Goal: Information Seeking & Learning: Learn about a topic

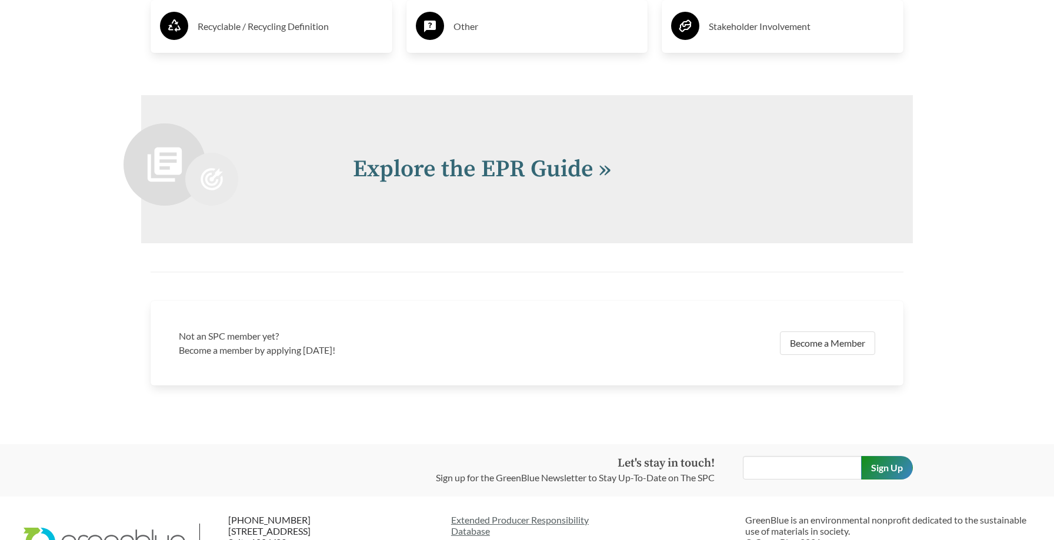
scroll to position [2571, 0]
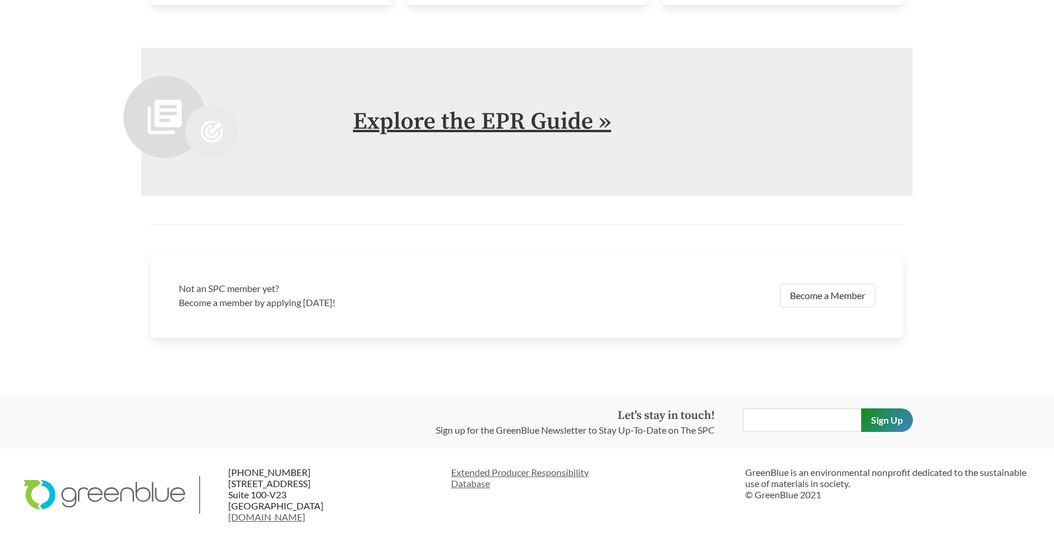
click at [546, 132] on link "Explore the EPR Guide »" at bounding box center [482, 121] width 258 height 29
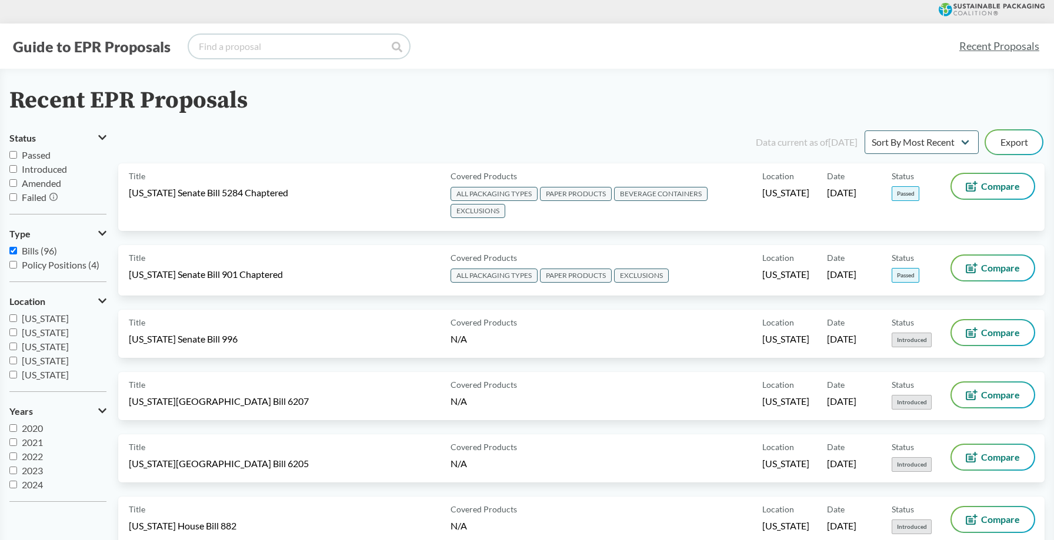
click at [303, 51] on input "search" at bounding box center [299, 47] width 220 height 24
type input "[US_STATE]"
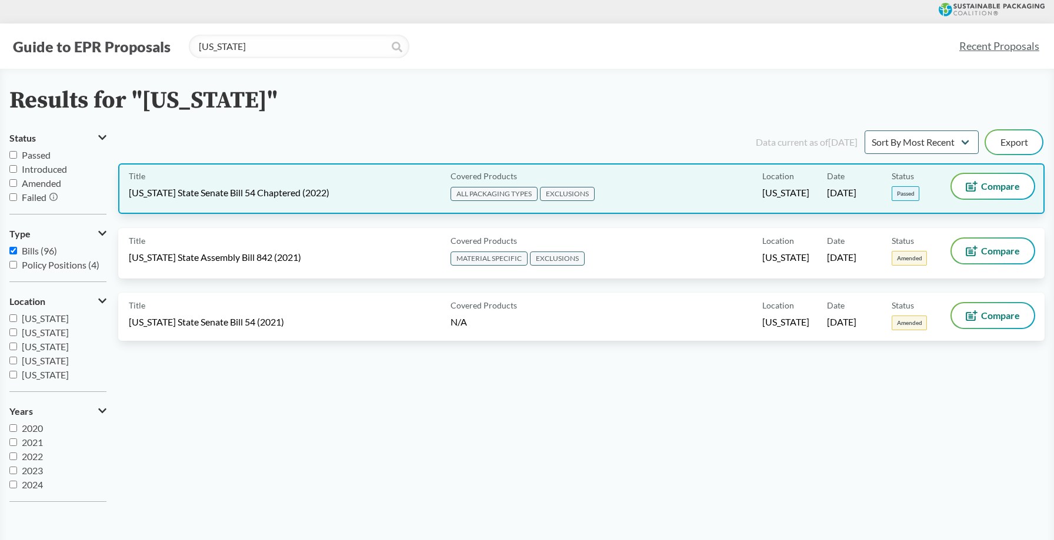
click at [224, 190] on span "[US_STATE] State Senate Bill 54 Chaptered (2022)" at bounding box center [229, 192] width 200 height 13
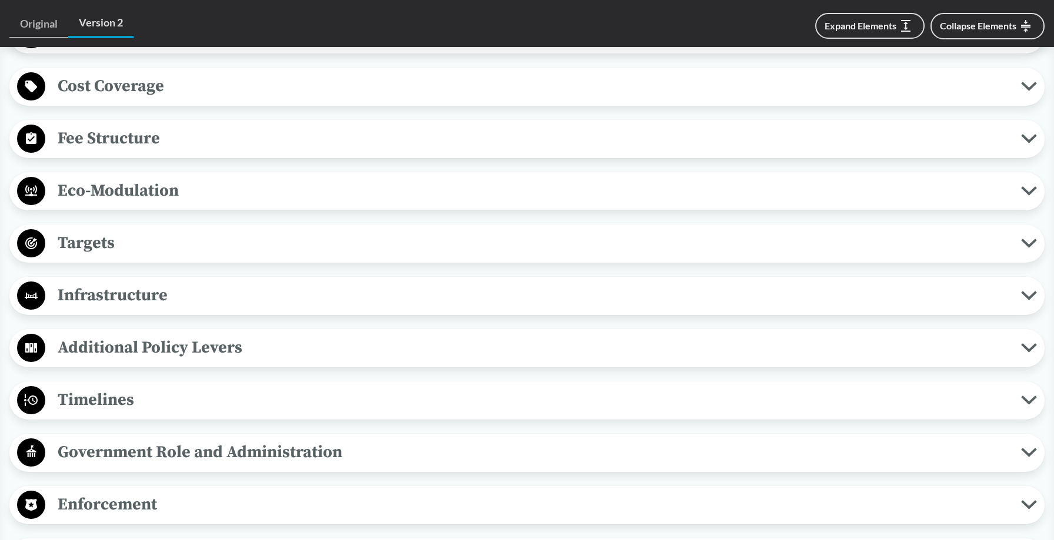
scroll to position [784, 0]
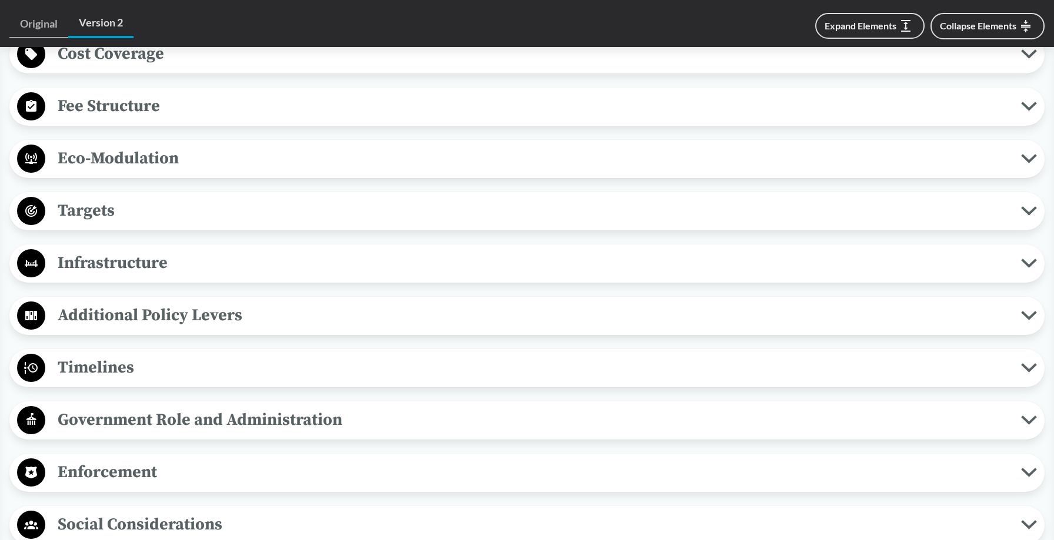
click at [103, 373] on span "Timelines" at bounding box center [532, 368] width 975 height 26
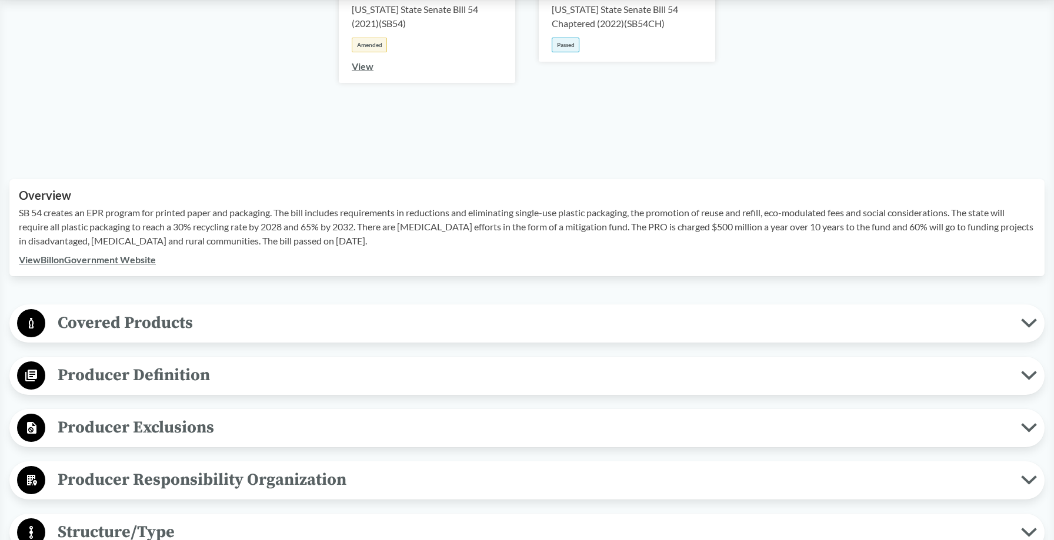
scroll to position [256, 0]
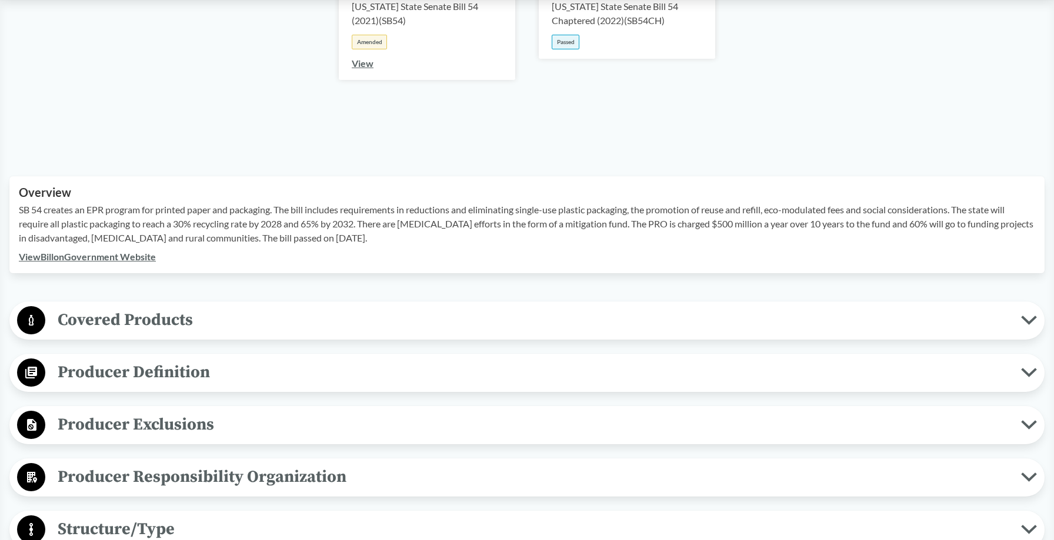
click at [219, 320] on span "Covered Products" at bounding box center [532, 320] width 975 height 26
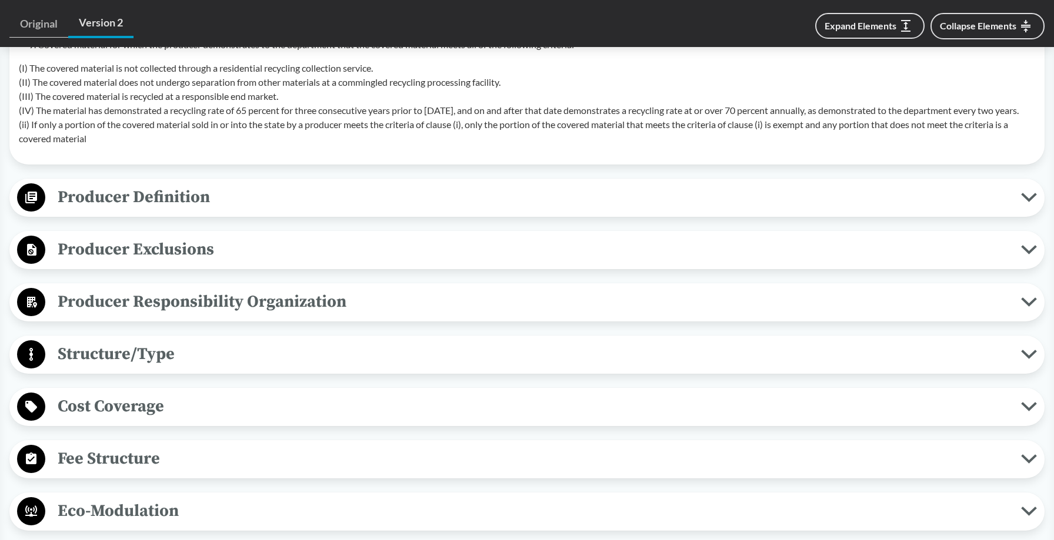
scroll to position [822, 0]
click at [229, 363] on span "Structure/Type" at bounding box center [532, 355] width 975 height 26
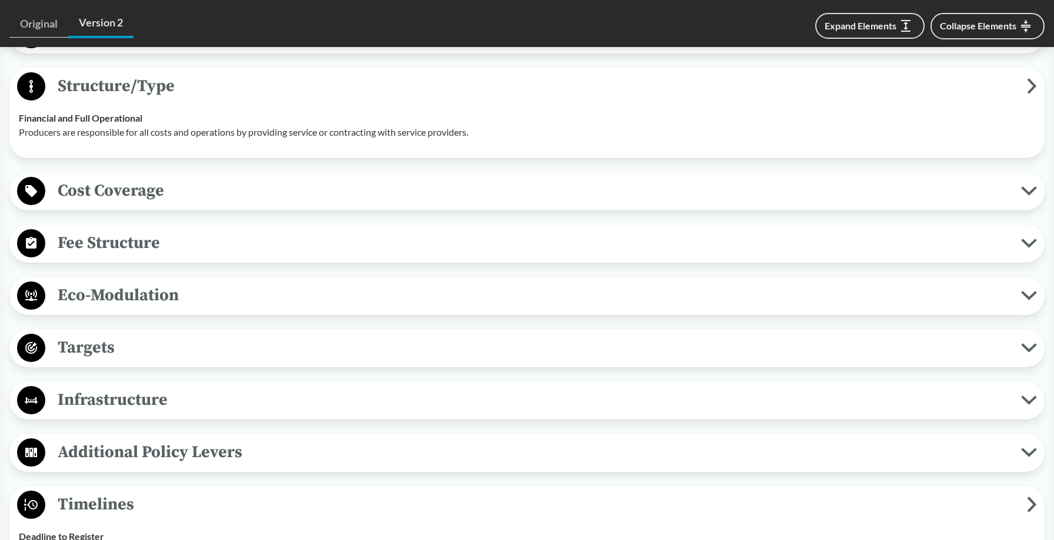
scroll to position [1091, 0]
click at [210, 203] on span "Cost Coverage" at bounding box center [532, 190] width 975 height 26
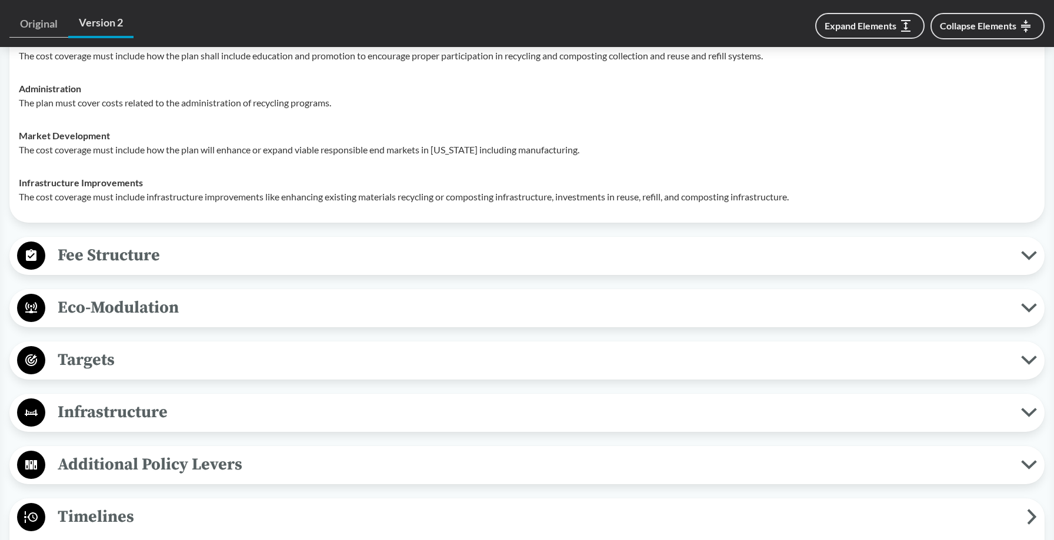
scroll to position [1319, 0]
click at [202, 268] on span "Fee Structure" at bounding box center [532, 255] width 975 height 26
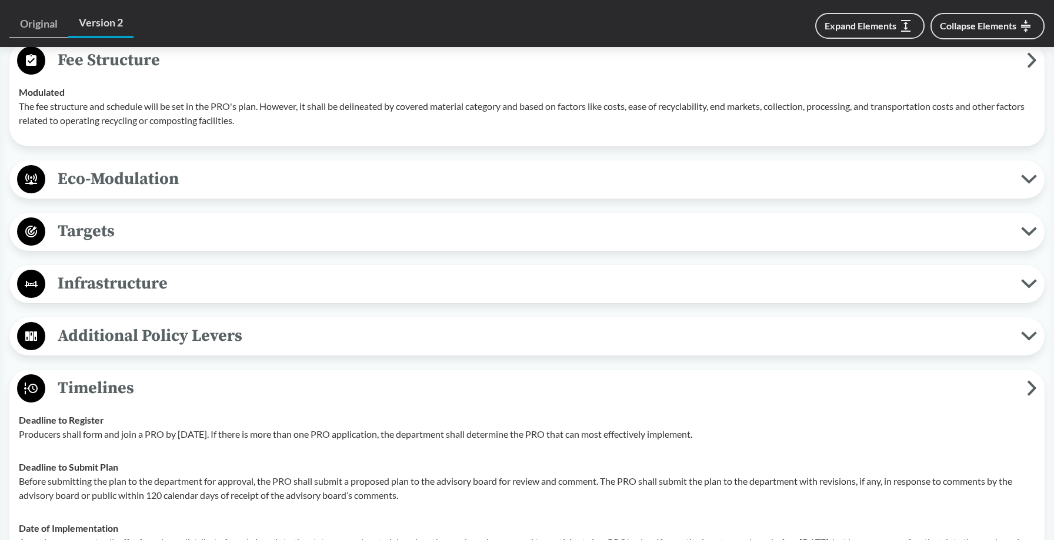
scroll to position [1515, 0]
click at [199, 243] on span "Targets" at bounding box center [532, 230] width 975 height 26
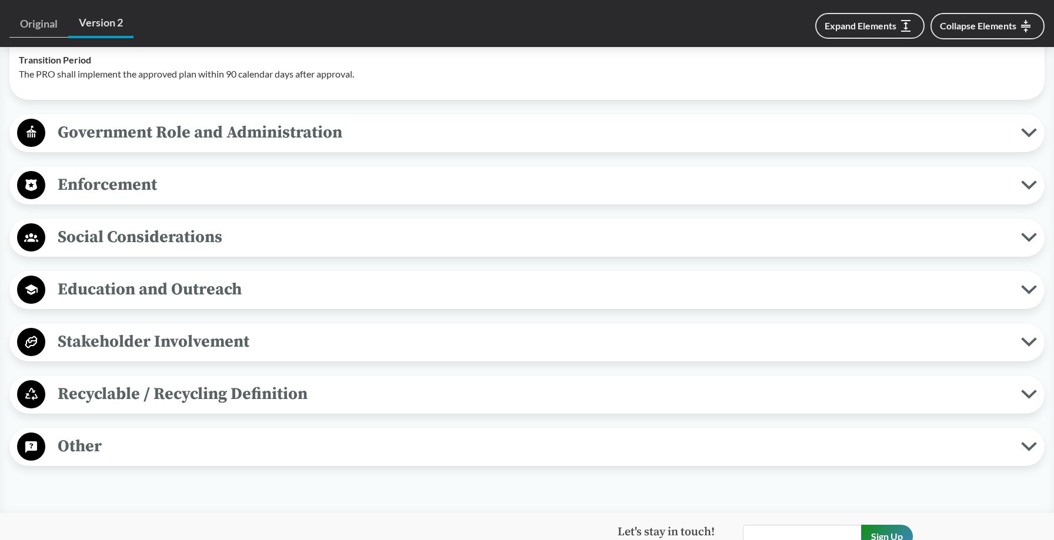
scroll to position [2145, 0]
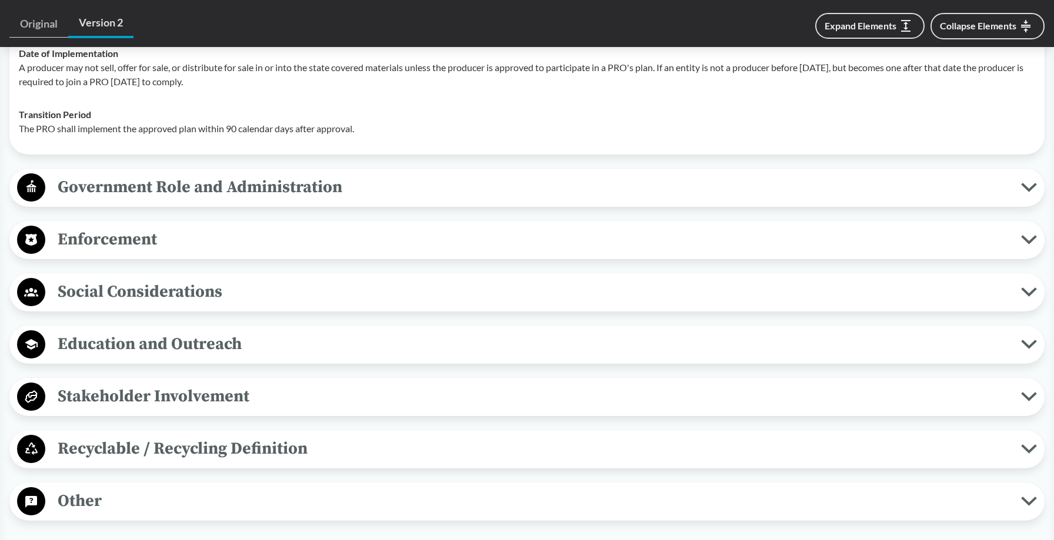
click at [239, 308] on button "Social Considerations" at bounding box center [527, 293] width 1027 height 30
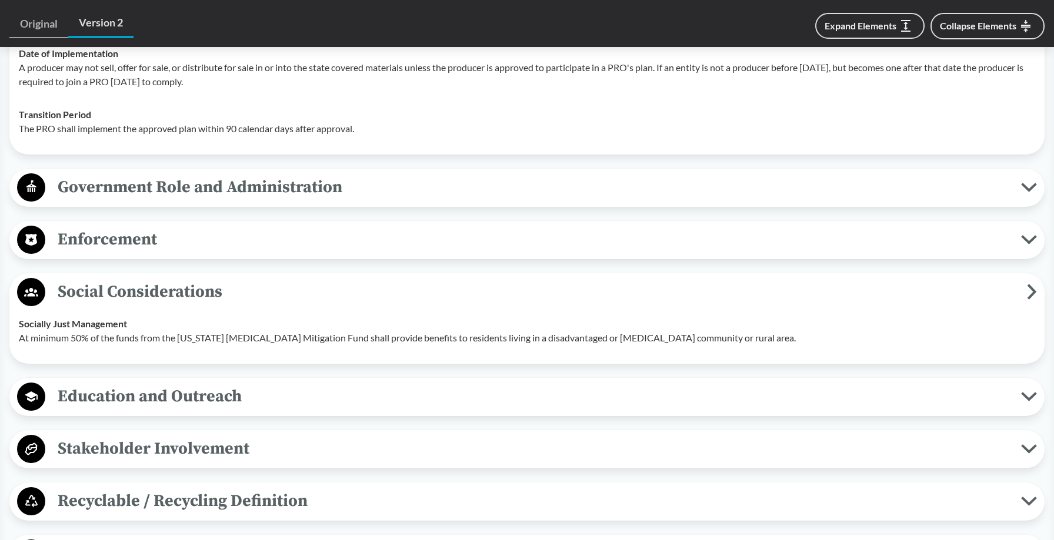
click at [271, 195] on span "Government Role and Administration" at bounding box center [532, 187] width 975 height 26
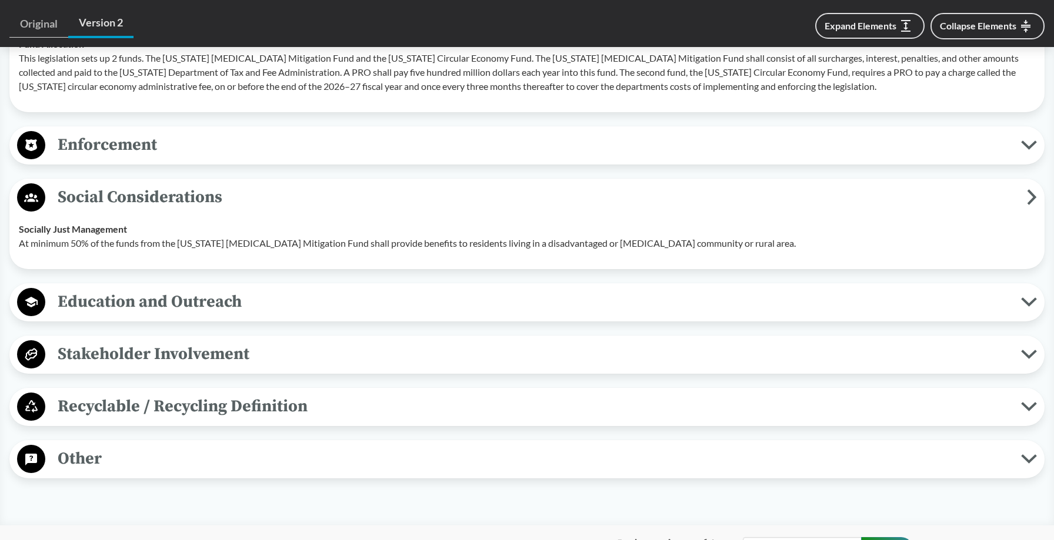
scroll to position [2367, 0]
click at [149, 322] on div "Education and Outreach Program Awareness The plan should include efforts to use…" at bounding box center [526, 303] width 1035 height 38
click at [161, 309] on span "Education and Outreach" at bounding box center [532, 302] width 975 height 26
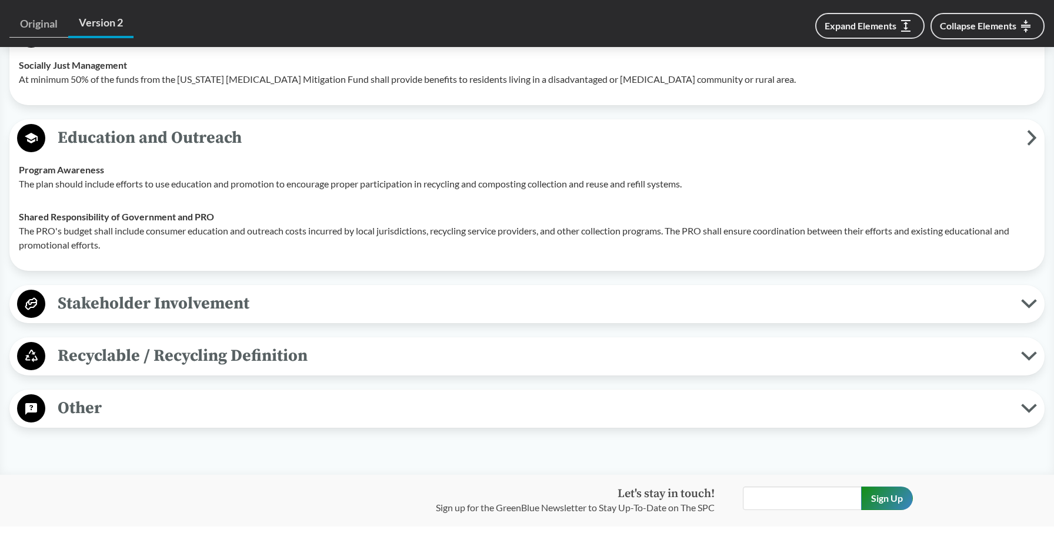
scroll to position [2532, 0]
click at [111, 420] on span "Other" at bounding box center [532, 407] width 975 height 26
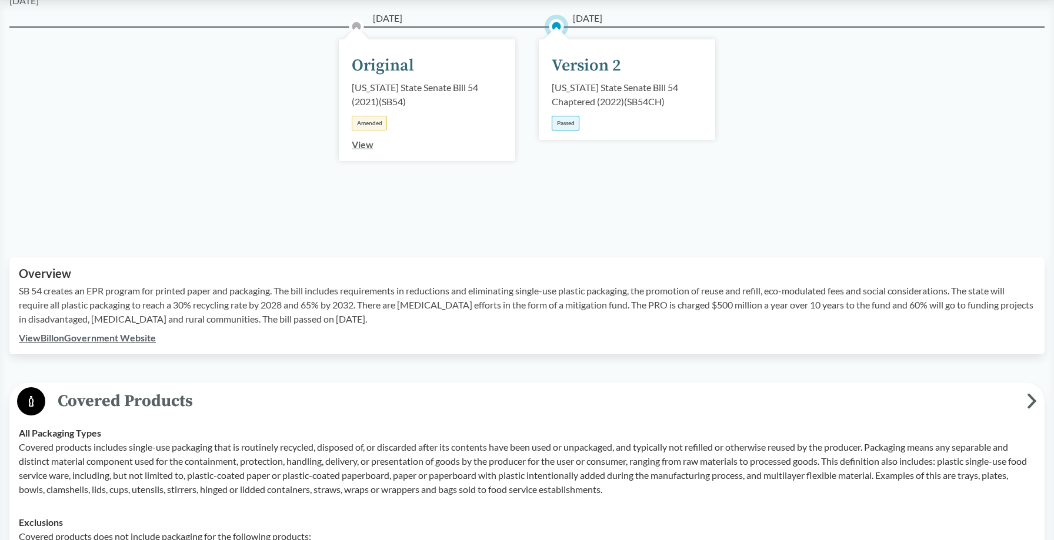
scroll to position [0, 0]
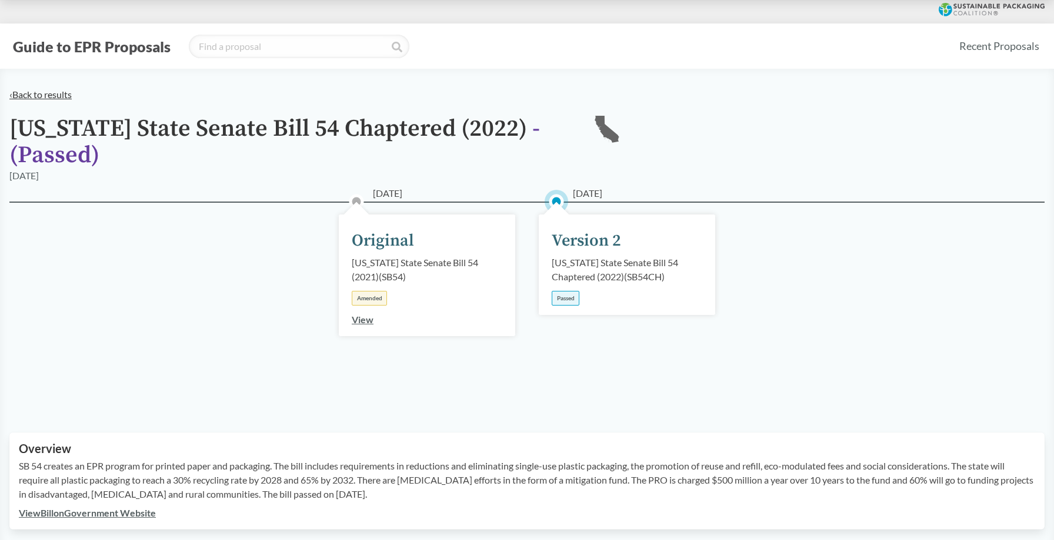
click at [45, 96] on link "‹ Back to results" at bounding box center [40, 94] width 62 height 11
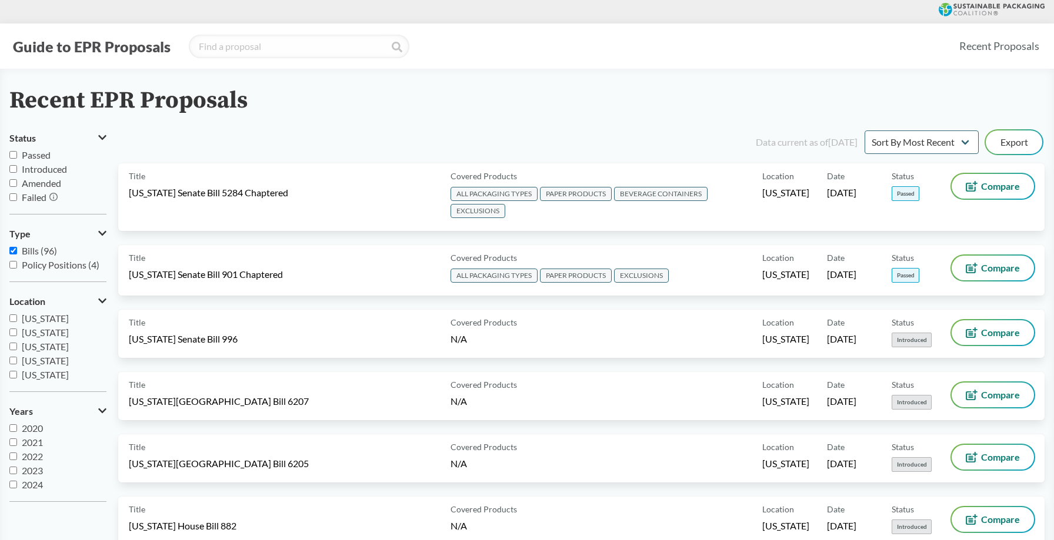
click at [13, 155] on input "Passed" at bounding box center [13, 155] width 8 height 8
checkbox input "true"
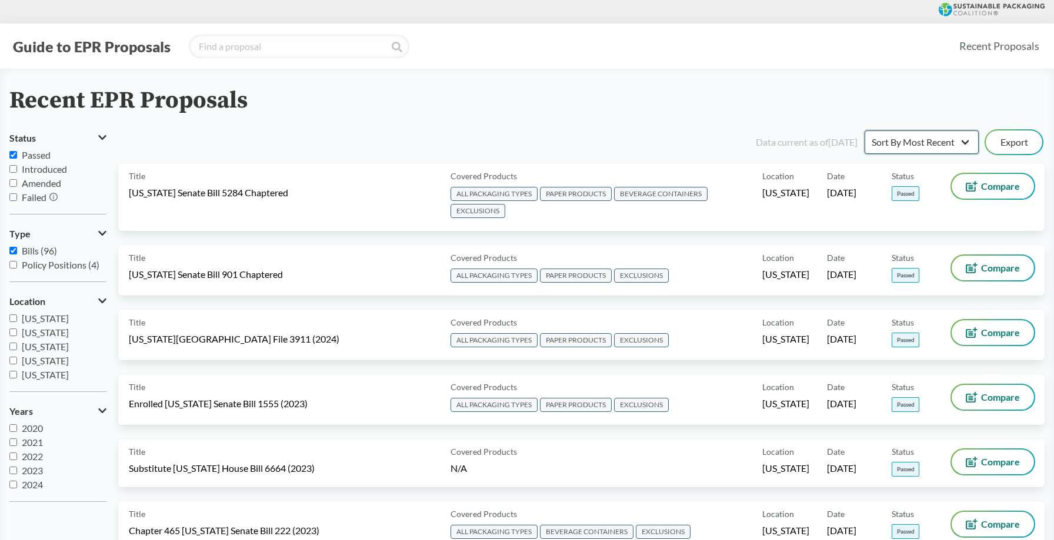
click at [951, 135] on select "Sort By Most Recent Sort By Status" at bounding box center [921, 143] width 114 height 24
click at [764, 140] on div "Data current as of [DATE]" at bounding box center [807, 142] width 102 height 14
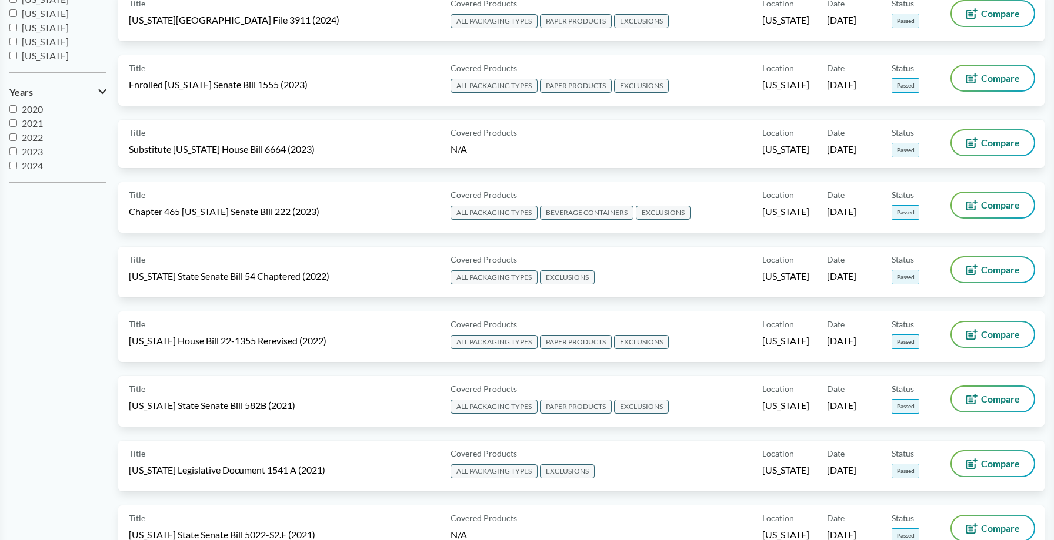
scroll to position [317, 0]
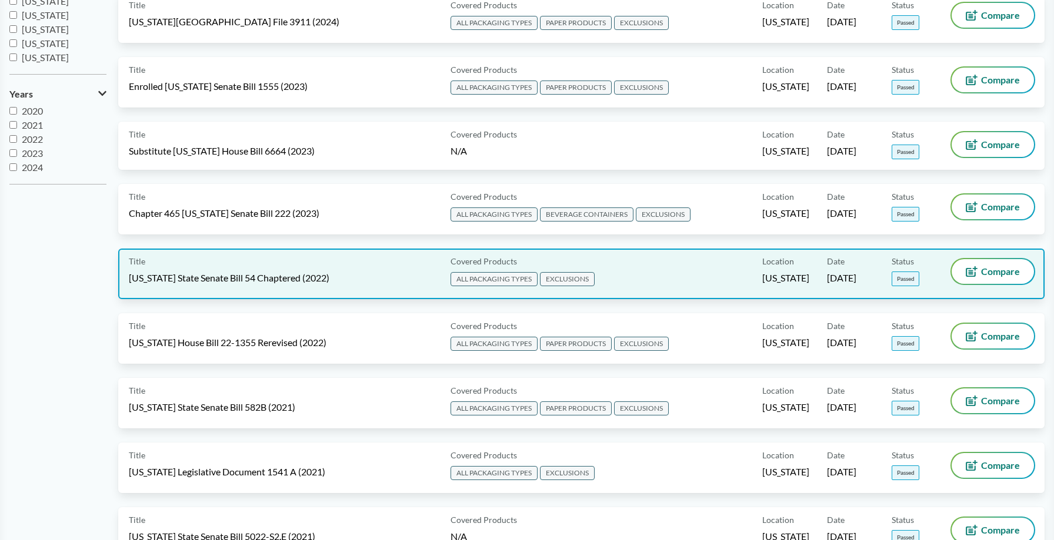
click at [701, 276] on div "Covered Products ALL PACKAGING TYPES EXCLUSIONS" at bounding box center [604, 273] width 317 height 29
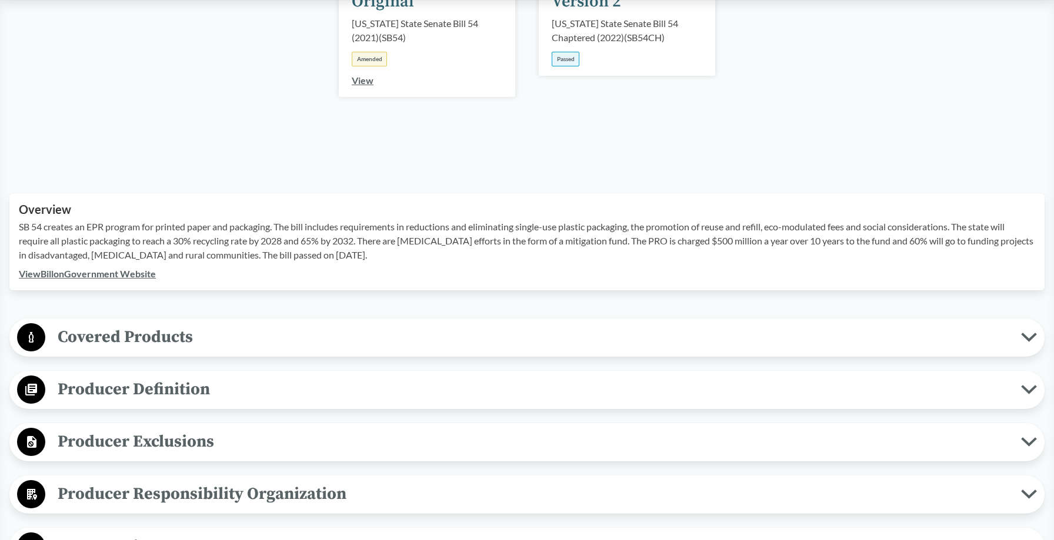
scroll to position [244, 0]
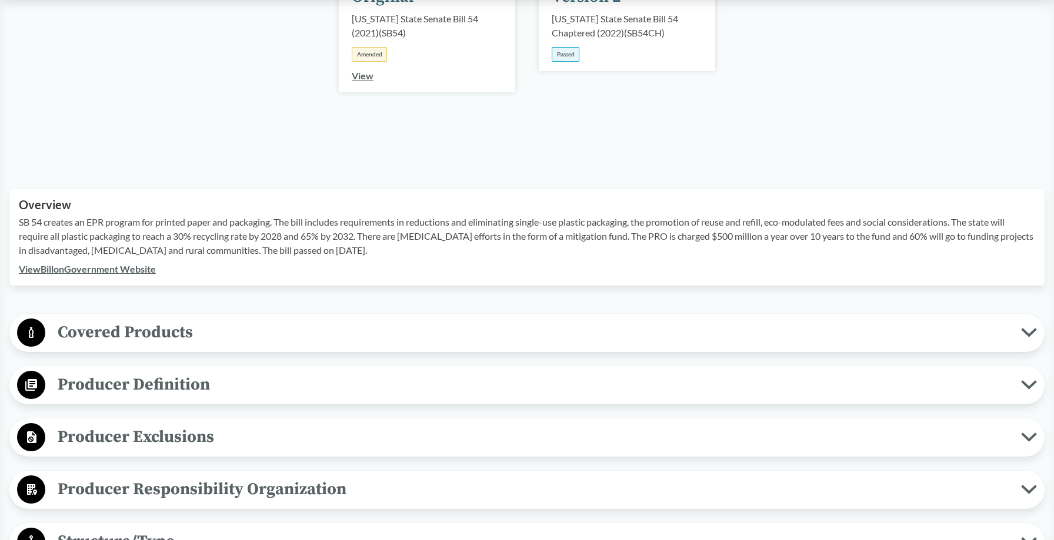
click at [121, 273] on link "View Bill on Government Website" at bounding box center [87, 268] width 137 height 11
